Goal: Register for event/course

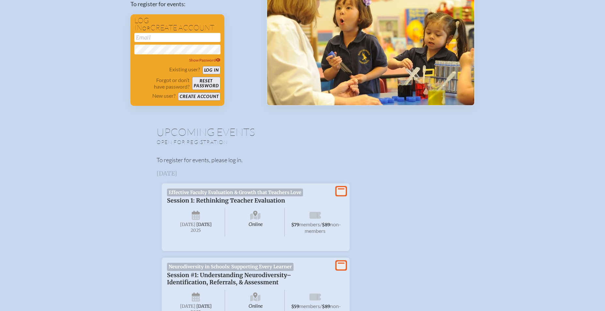
scroll to position [120, 0]
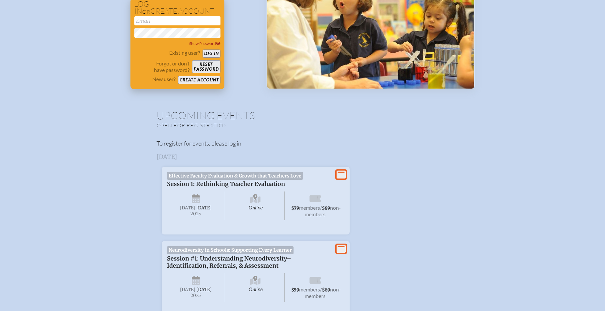
type input "[EMAIL_ADDRESS][DOMAIN_NAME]"
click at [209, 53] on button "Log in" at bounding box center [211, 54] width 18 height 8
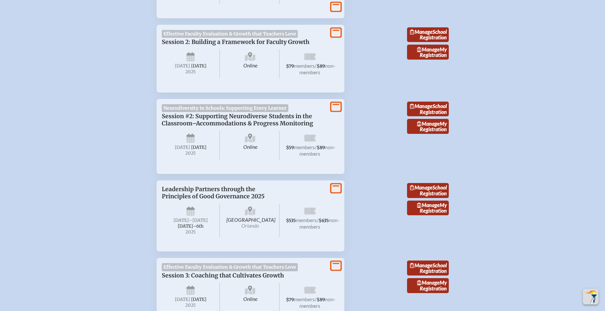
scroll to position [484, 0]
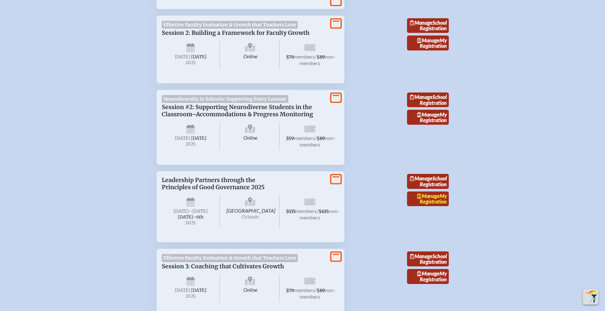
click at [427, 199] on span "Manage" at bounding box center [428, 196] width 22 height 6
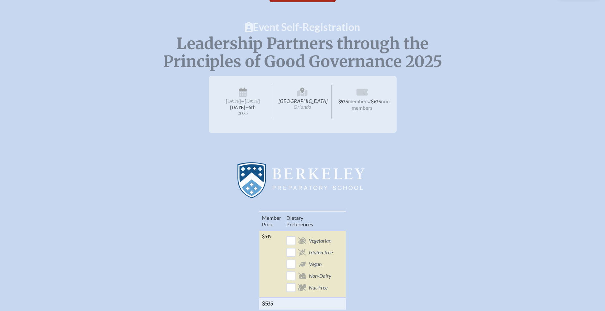
scroll to position [30, 0]
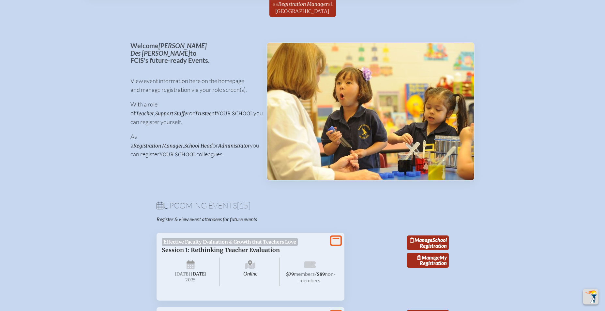
scroll to position [484, 0]
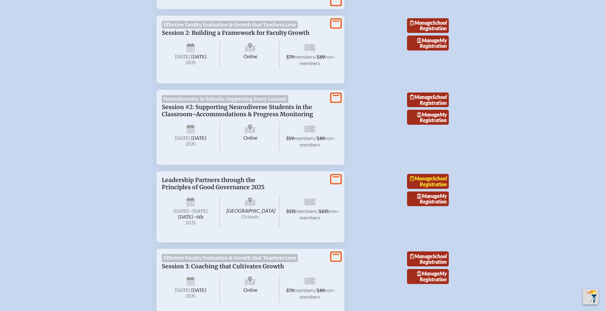
click at [434, 189] on link "Manage School Registration" at bounding box center [428, 181] width 42 height 15
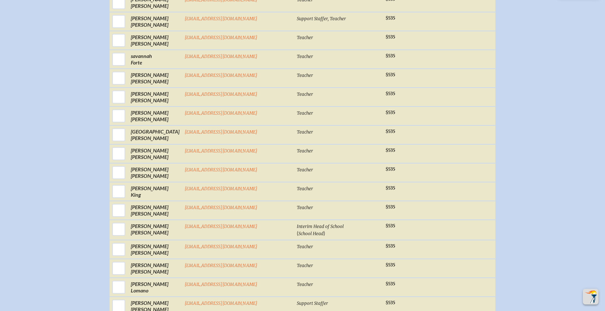
scroll to position [582, 0]
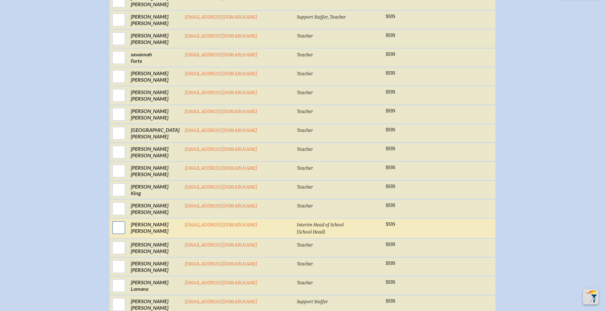
click at [127, 232] on input "checkbox" at bounding box center [119, 228] width 16 height 16
checkbox input "true"
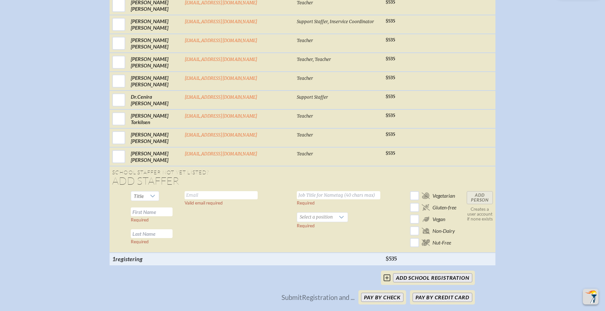
scroll to position [1137, 0]
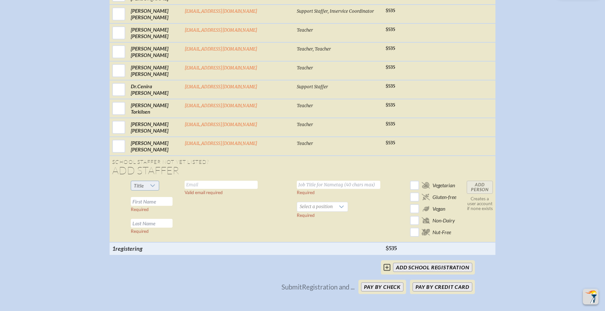
click at [155, 187] on icon at bounding box center [152, 186] width 5 height 3
click at [160, 202] on span "Mr" at bounding box center [157, 201] width 7 height 7
click at [206, 189] on input "text" at bounding box center [221, 185] width 73 height 8
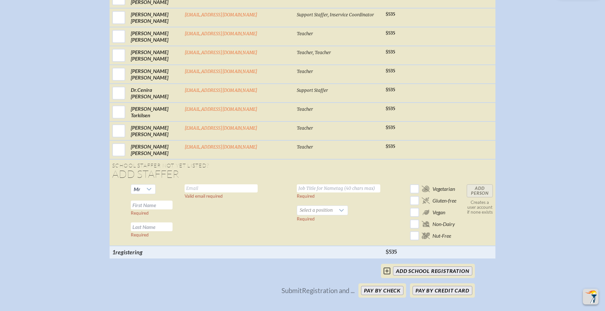
scroll to position [1134, 0]
click at [297, 192] on input "text" at bounding box center [338, 188] width 83 height 8
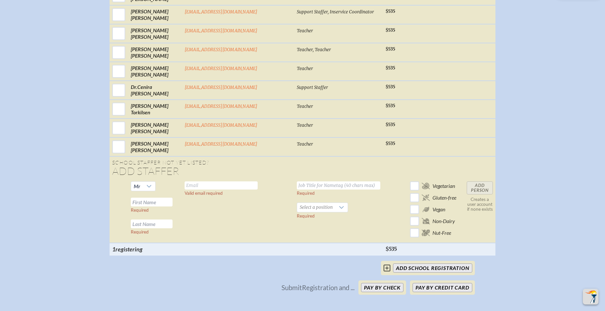
click at [159, 207] on input "text" at bounding box center [152, 202] width 42 height 9
type input "Fraser"
click at [158, 229] on input "text" at bounding box center [152, 224] width 42 height 9
type input "[PERSON_NAME]"
click at [339, 210] on icon at bounding box center [341, 207] width 5 height 5
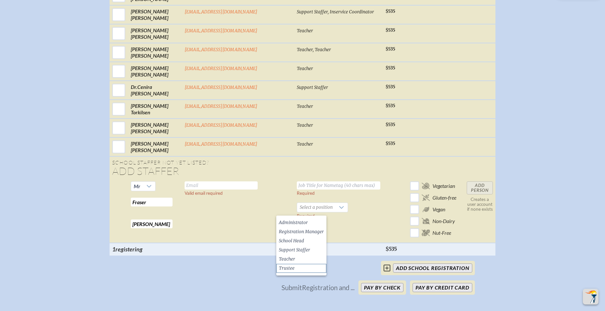
click at [289, 271] on span "Trustee" at bounding box center [287, 268] width 16 height 7
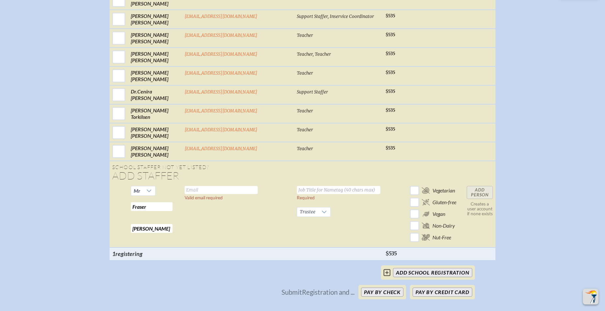
click at [294, 189] on td "Required Trustee Required" at bounding box center [338, 216] width 89 height 64
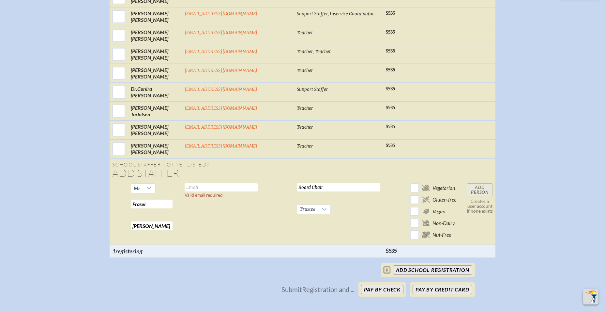
scroll to position [1136, 0]
type input "Board Chair"
click at [208, 190] on input "text" at bounding box center [221, 187] width 73 height 8
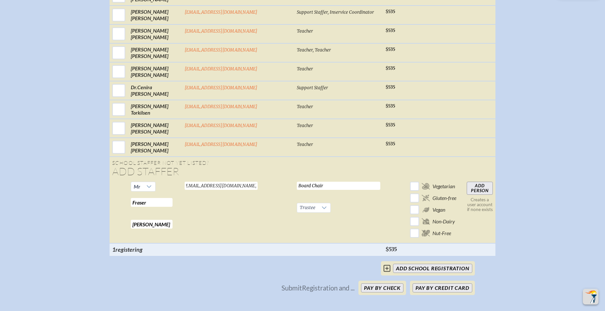
type input "[EMAIL_ADDRESS][DOMAIN_NAME]"
click at [467, 192] on input "Add Person" at bounding box center [480, 188] width 26 height 13
checkbox input "false"
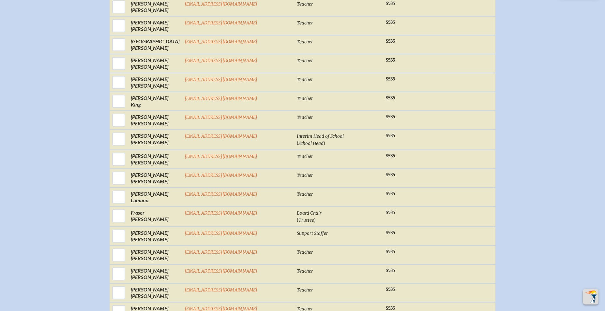
scroll to position [672, 0]
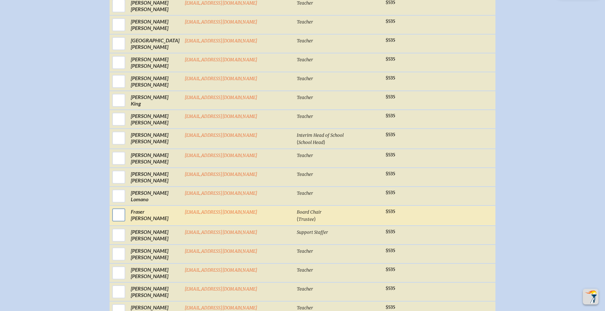
click at [127, 219] on input "checkbox" at bounding box center [119, 215] width 16 height 16
checkbox input "true"
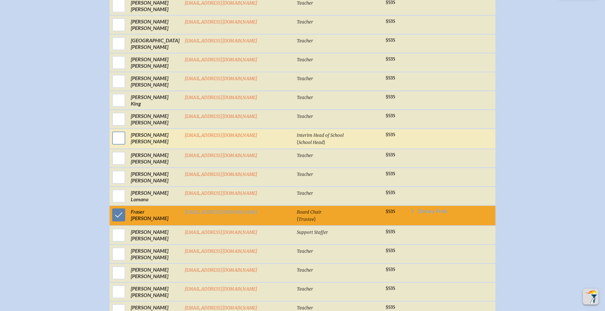
click at [127, 142] on input "checkbox" at bounding box center [119, 138] width 16 height 16
checkbox input "true"
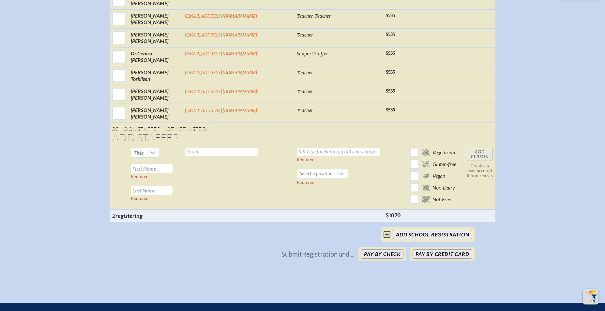
scroll to position [1193, 0]
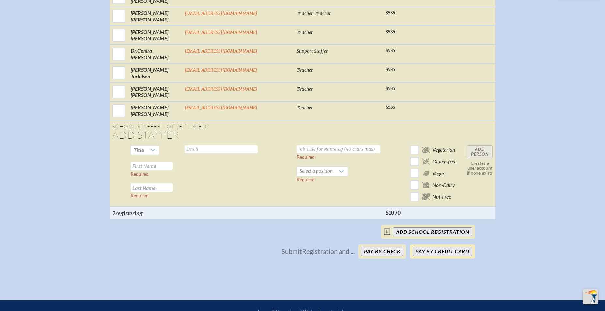
click at [446, 254] on button "Pay by Credit Card" at bounding box center [441, 251] width 59 height 9
